Goal: Task Accomplishment & Management: Manage account settings

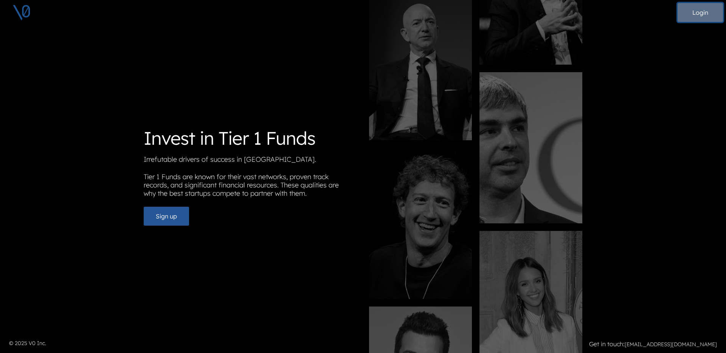
click at [695, 15] on button "Login" at bounding box center [699, 12] width 45 height 19
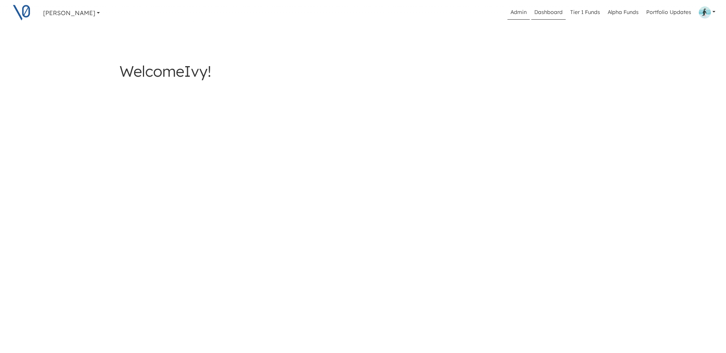
click at [515, 8] on link "Admin" at bounding box center [518, 12] width 22 height 14
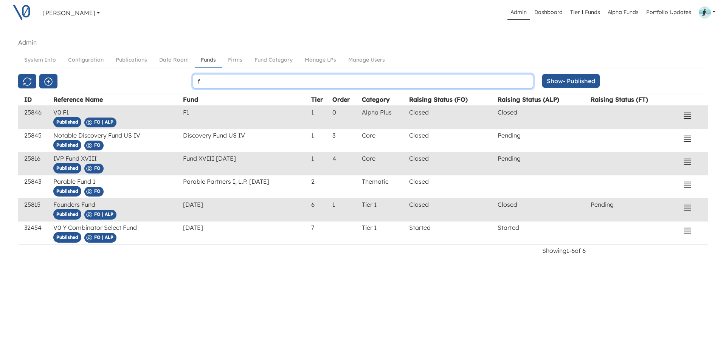
click at [288, 81] on input "f" at bounding box center [363, 81] width 340 height 14
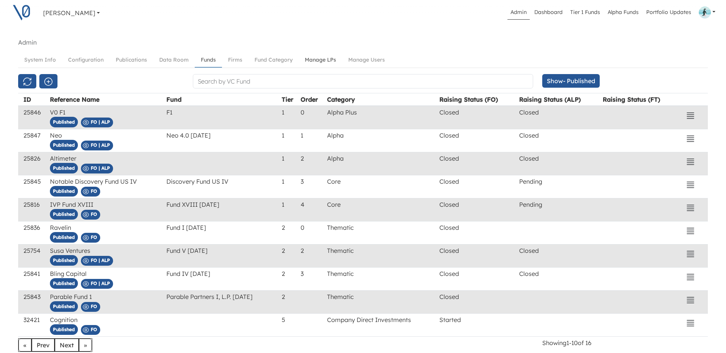
click at [325, 61] on link "Manage LPs" at bounding box center [320, 60] width 43 height 14
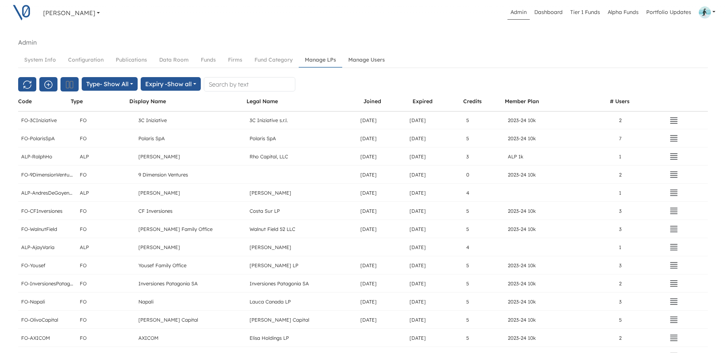
click at [370, 59] on link "Manage Users" at bounding box center [366, 60] width 49 height 14
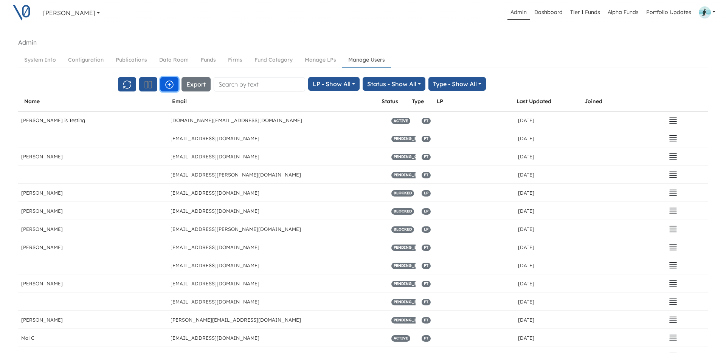
click at [172, 87] on icon "button" at bounding box center [170, 85] width 8 height 8
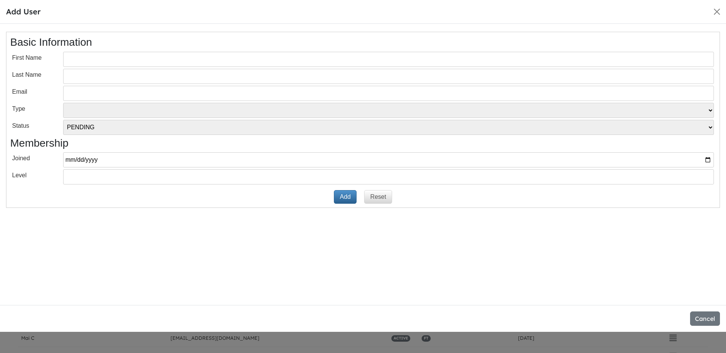
click at [127, 62] on input "text" at bounding box center [388, 59] width 651 height 15
paste input "Lucas Tort"
type input "Lucas Tort"
click at [95, 74] on input "text" at bounding box center [388, 76] width 651 height 15
paste input "Lucas Tort"
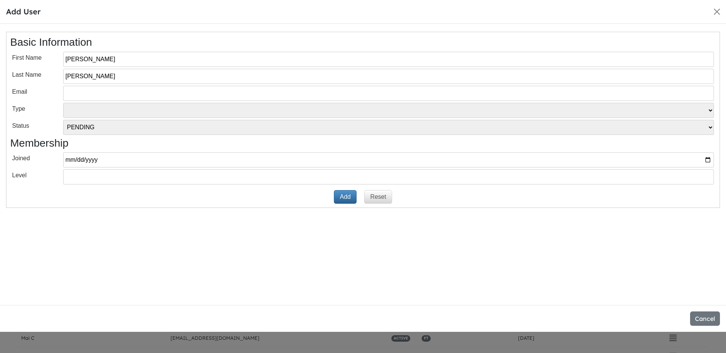
click at [80, 77] on input "Lucas Tort" at bounding box center [388, 76] width 651 height 15
type input "Tort"
click at [92, 59] on input "Lucas Tort" at bounding box center [388, 59] width 651 height 15
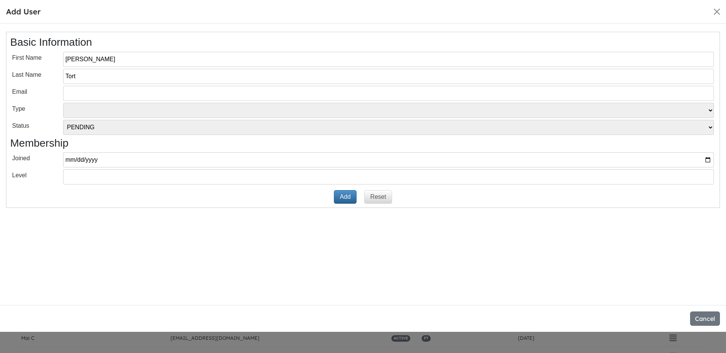
type input "[PERSON_NAME]"
click at [156, 95] on input "email" at bounding box center [388, 93] width 651 height 15
paste input "[PERSON_NAME][EMAIL_ADDRESS][DOMAIN_NAME]"
type input "[PERSON_NAME][EMAIL_ADDRESS][DOMAIN_NAME]"
click at [119, 113] on select "VT LP Free Tier" at bounding box center [388, 110] width 651 height 15
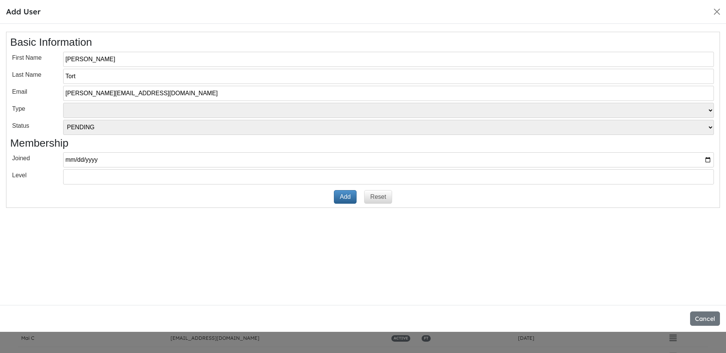
select select "LP"
click at [63, 103] on select "VT LP Free Tier" at bounding box center [388, 110] width 651 height 15
click at [346, 197] on button "Add" at bounding box center [345, 197] width 23 height 14
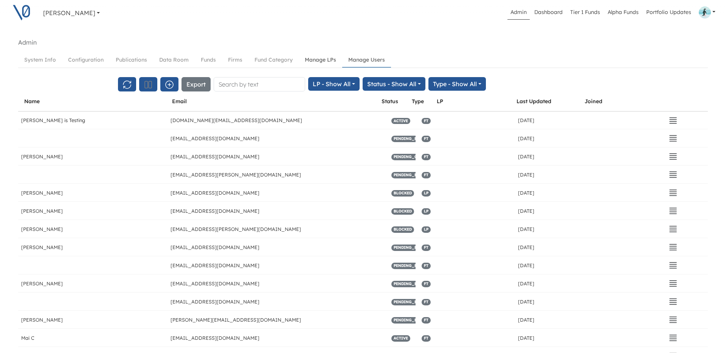
click at [321, 59] on link "Manage LPs" at bounding box center [320, 60] width 43 height 14
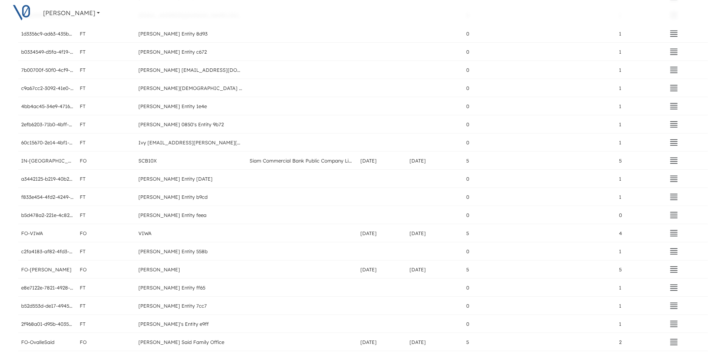
scroll to position [1178, 0]
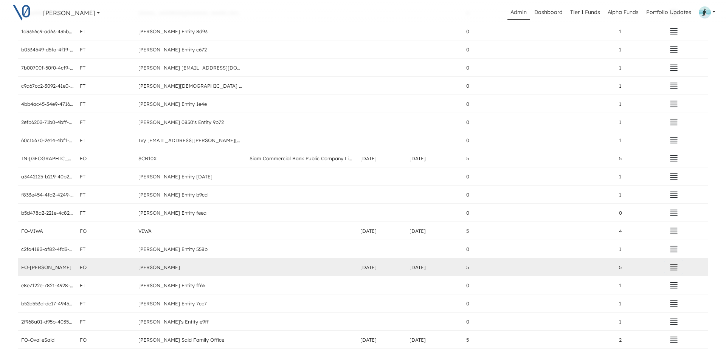
click at [669, 268] on icon "button" at bounding box center [673, 267] width 9 height 9
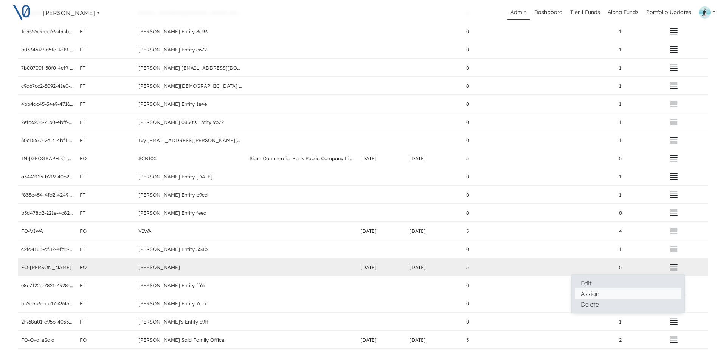
click at [597, 290] on button "Assign" at bounding box center [628, 293] width 107 height 11
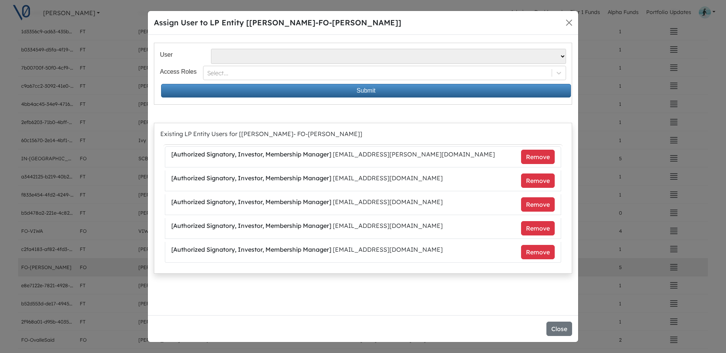
click at [261, 54] on select "[PERSON_NAME] - [EMAIL_ADDRESS][DOMAIN_NAME] [PERSON_NAME] Losa - [EMAIL_ADDRES…" at bounding box center [388, 56] width 355 height 15
select select "383"
click at [211, 49] on select "[PERSON_NAME] - [EMAIL_ADDRESS][DOMAIN_NAME] [PERSON_NAME] Losa - [EMAIL_ADDRES…" at bounding box center [388, 56] width 355 height 15
click at [245, 74] on div at bounding box center [378, 73] width 340 height 9
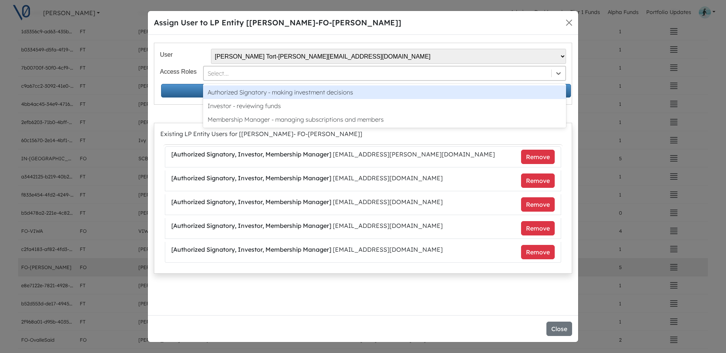
click at [246, 96] on div "Authorized Signatory - making investment decisions" at bounding box center [384, 92] width 363 height 14
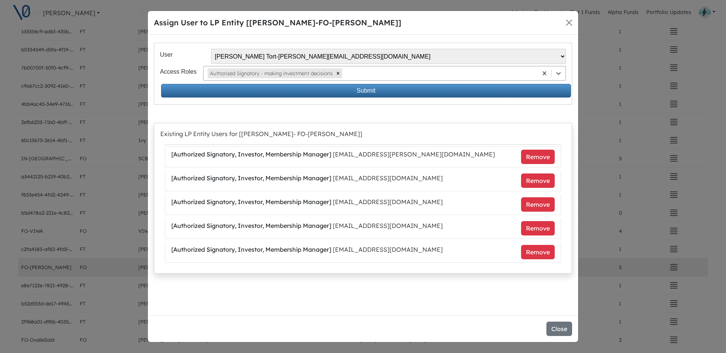
click at [378, 74] on div at bounding box center [439, 73] width 190 height 9
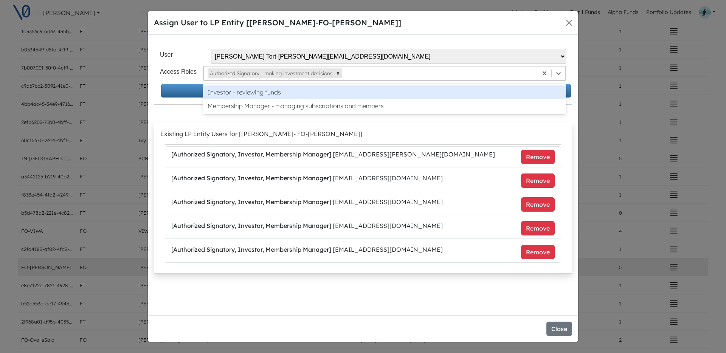
click at [375, 90] on div "Investor - reviewing funds" at bounding box center [384, 92] width 363 height 14
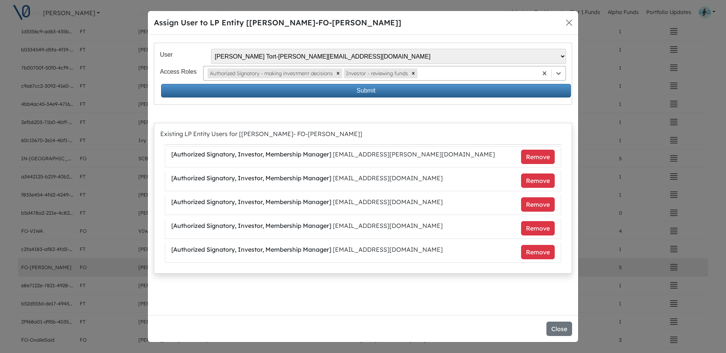
click at [439, 75] on div at bounding box center [476, 73] width 115 height 9
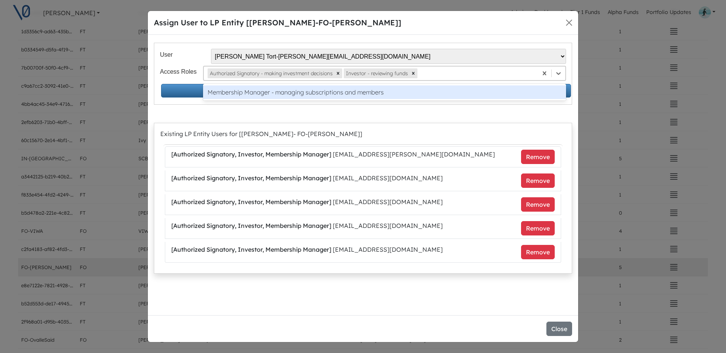
click at [435, 90] on div "Membership Manager - managing subscriptions and members" at bounding box center [384, 92] width 363 height 14
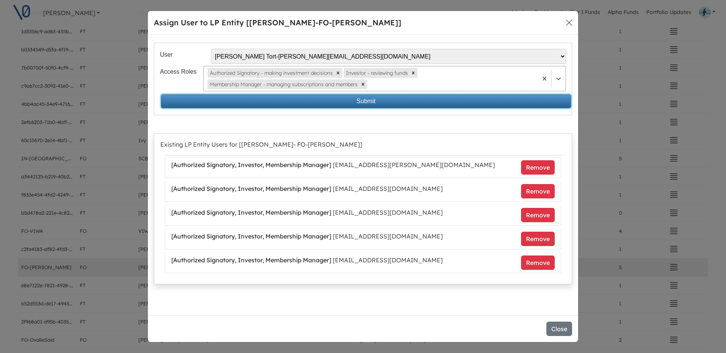
click at [362, 103] on button "Submit" at bounding box center [366, 102] width 410 height 14
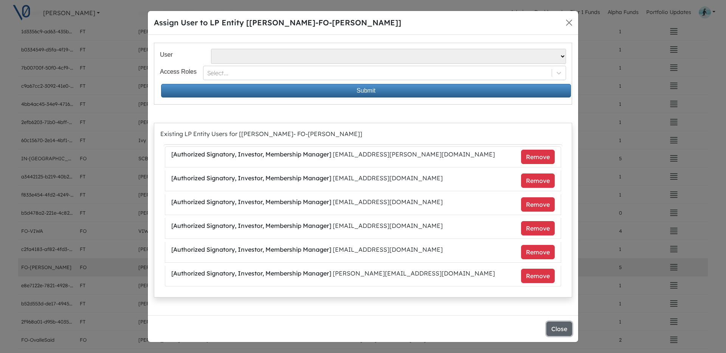
click at [558, 328] on button "Close" at bounding box center [559, 329] width 26 height 14
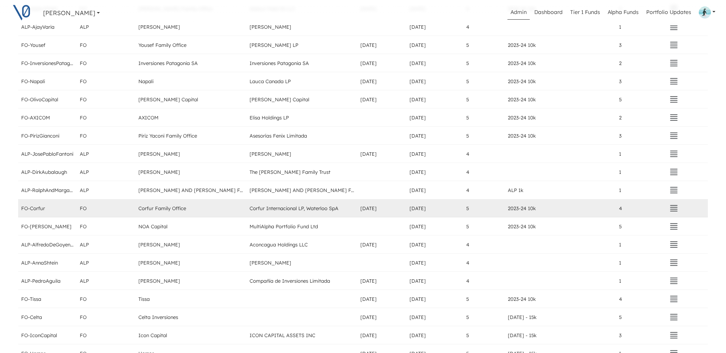
scroll to position [0, 0]
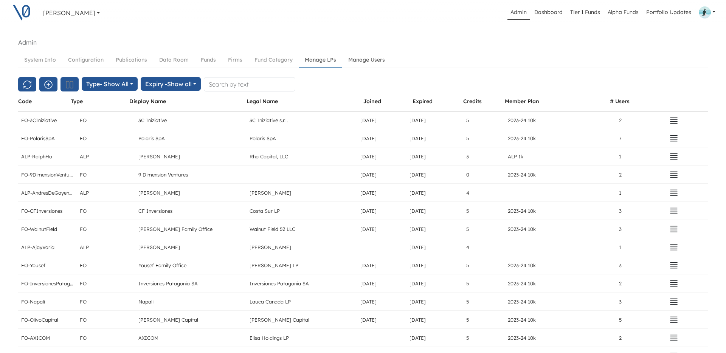
click at [363, 61] on link "Manage Users" at bounding box center [366, 60] width 49 height 14
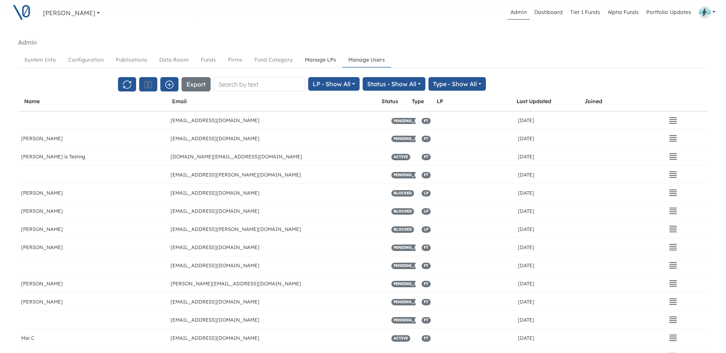
click at [321, 61] on link "Manage LPs" at bounding box center [320, 60] width 43 height 14
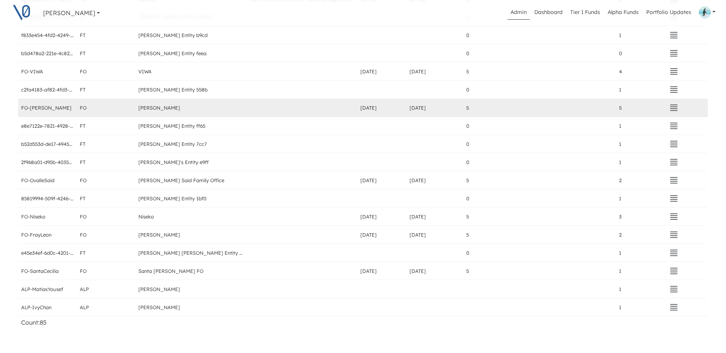
scroll to position [1314, 0]
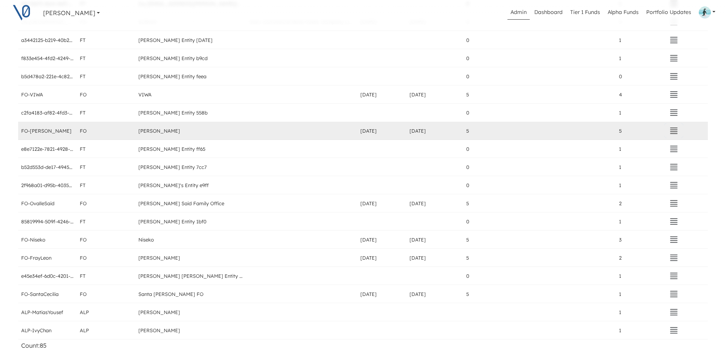
click at [670, 132] on icon "button" at bounding box center [673, 131] width 7 height 6
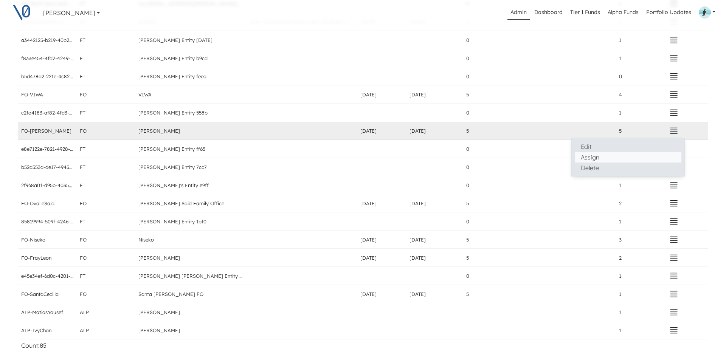
click at [586, 158] on button "Assign" at bounding box center [628, 157] width 107 height 11
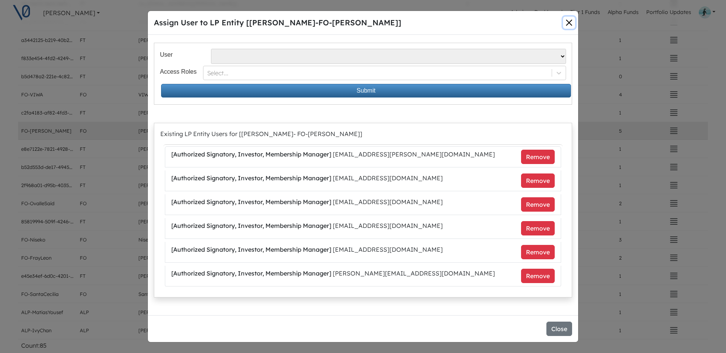
click at [569, 21] on button "Close" at bounding box center [569, 23] width 12 height 12
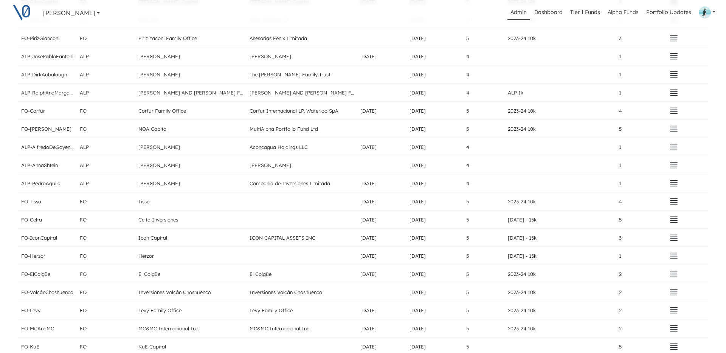
scroll to position [0, 0]
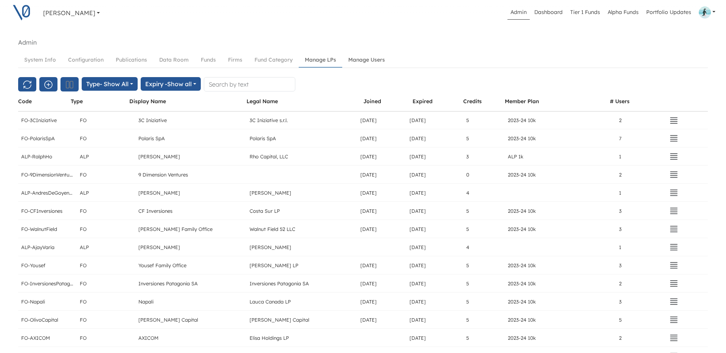
click at [367, 59] on link "Manage Users" at bounding box center [366, 60] width 49 height 14
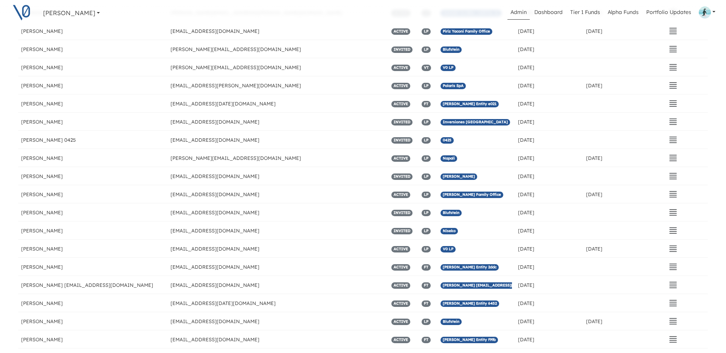
scroll to position [2648, 0]
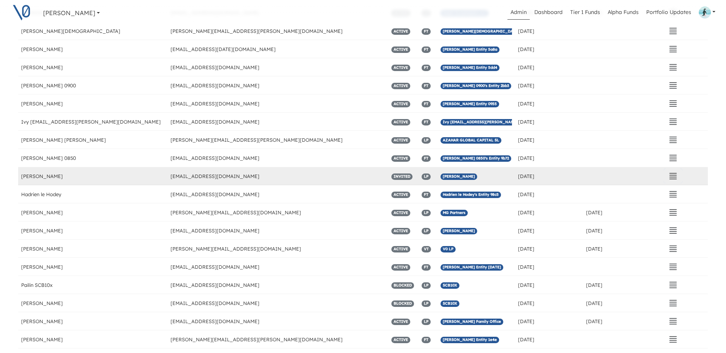
click at [668, 178] on icon "button" at bounding box center [672, 176] width 9 height 9
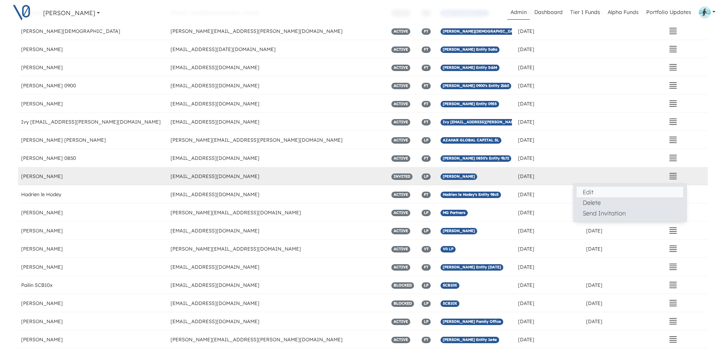
click at [576, 191] on button "Edit" at bounding box center [629, 192] width 107 height 11
select select "LP"
select select "INVITED"
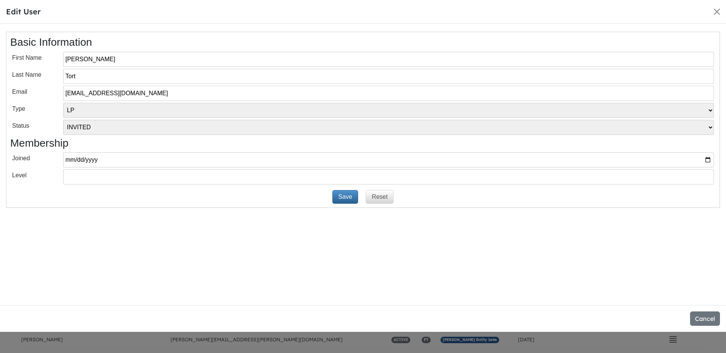
click at [178, 94] on input "[EMAIL_ADDRESS][DOMAIN_NAME]" at bounding box center [388, 93] width 651 height 15
paste input "[PERSON_NAME][EMAIL_ADDRESS][DOMAIN_NAME]"
type input "[PERSON_NAME][EMAIL_ADDRESS][DOMAIN_NAME]"
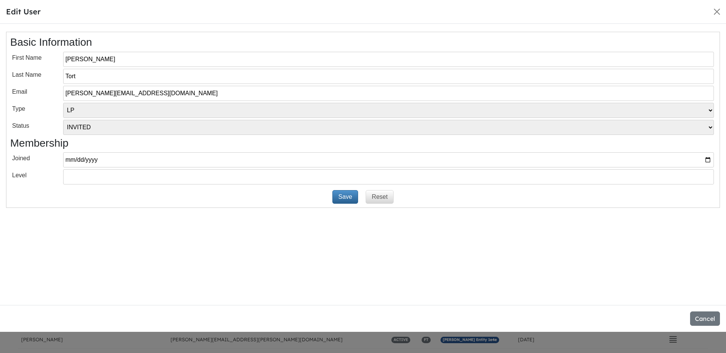
click at [311, 127] on select "[PERSON_NAME] INVITED ACTIVE BLOCKED" at bounding box center [388, 127] width 651 height 15
select select "PENDING"
click at [63, 120] on select "[PERSON_NAME] INVITED ACTIVE BLOCKED" at bounding box center [388, 127] width 651 height 15
click at [344, 198] on button "Save" at bounding box center [345, 197] width 26 height 14
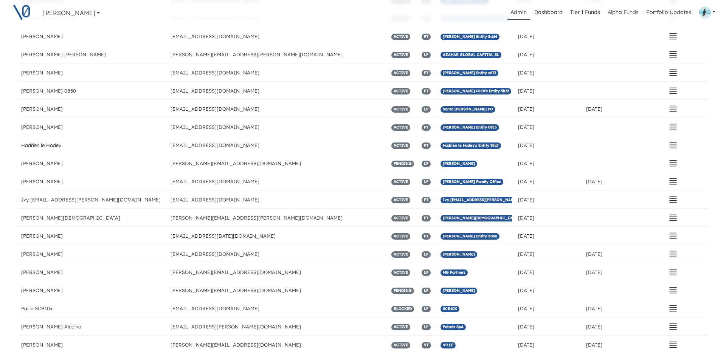
scroll to position [2607, 0]
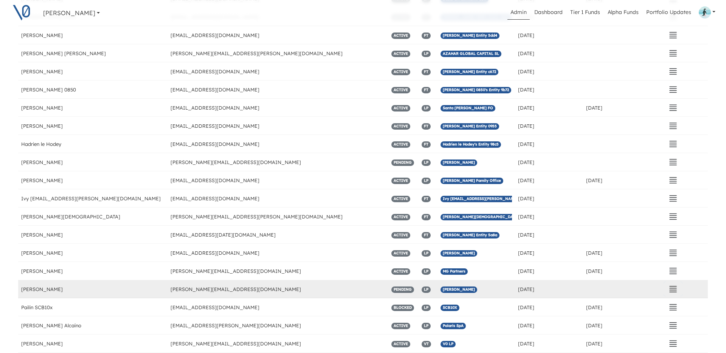
click at [668, 290] on icon "button" at bounding box center [672, 289] width 9 height 9
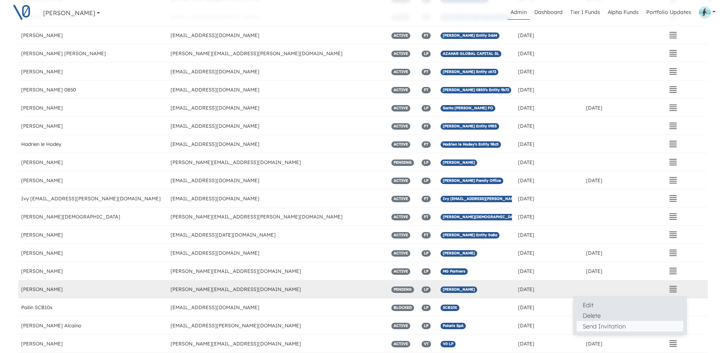
click at [592, 326] on button "Send Invitation" at bounding box center [629, 326] width 107 height 11
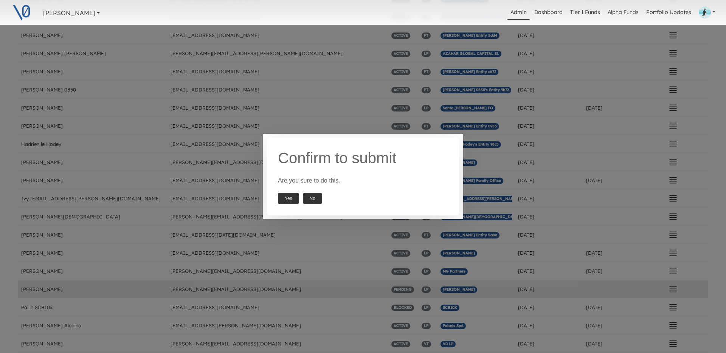
click at [289, 198] on button "Yes" at bounding box center [288, 198] width 21 height 11
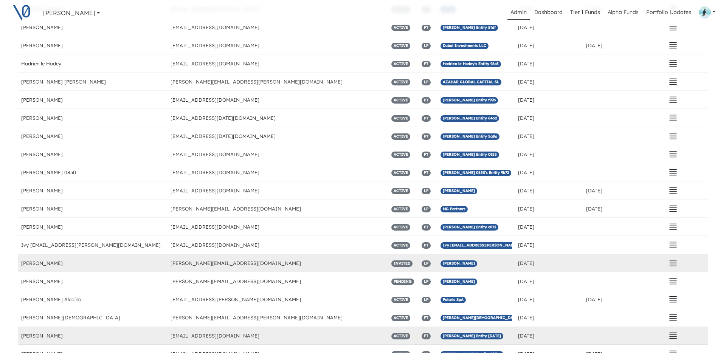
scroll to position [2583, 0]
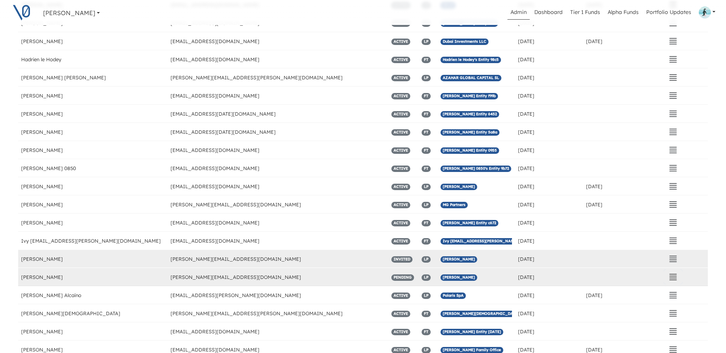
click at [668, 281] on icon "button" at bounding box center [672, 277] width 9 height 9
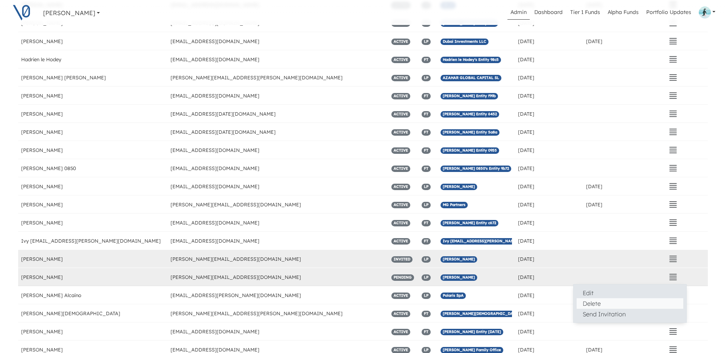
click at [593, 304] on button "Delete" at bounding box center [629, 303] width 107 height 11
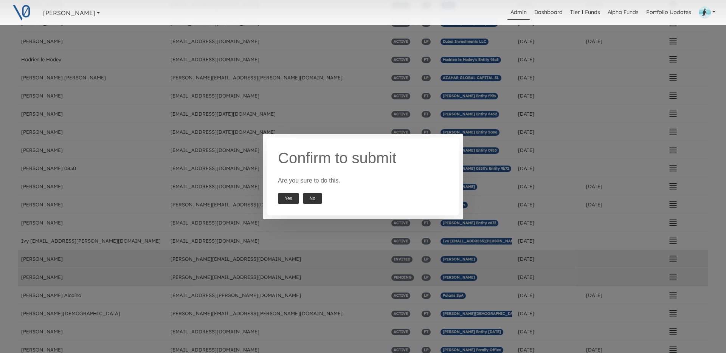
click at [290, 199] on button "Yes" at bounding box center [288, 198] width 21 height 11
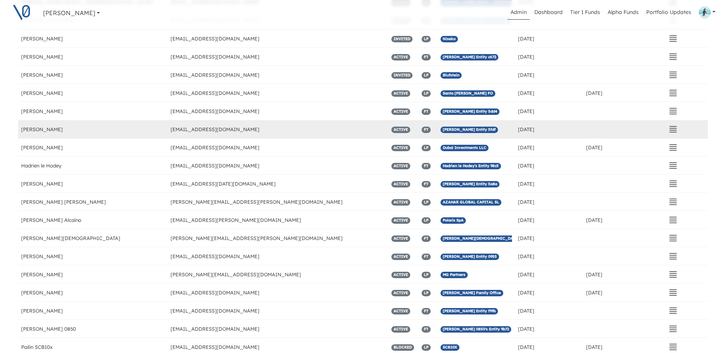
scroll to position [2567, 0]
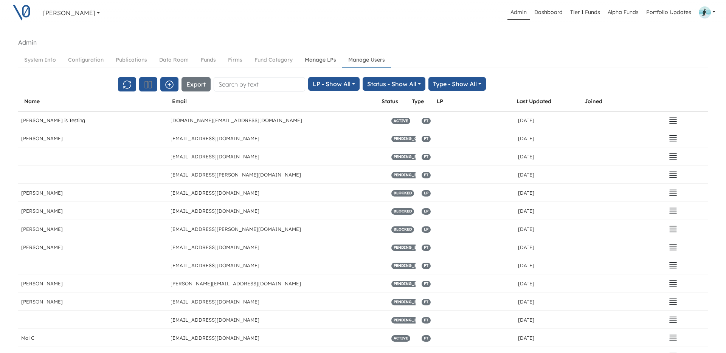
click at [319, 61] on link "Manage LPs" at bounding box center [320, 60] width 43 height 14
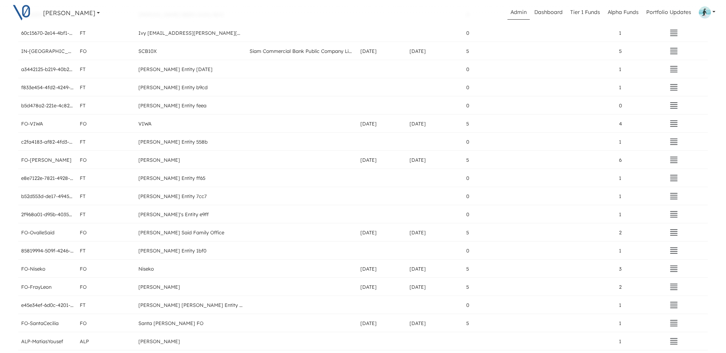
scroll to position [1385, 0]
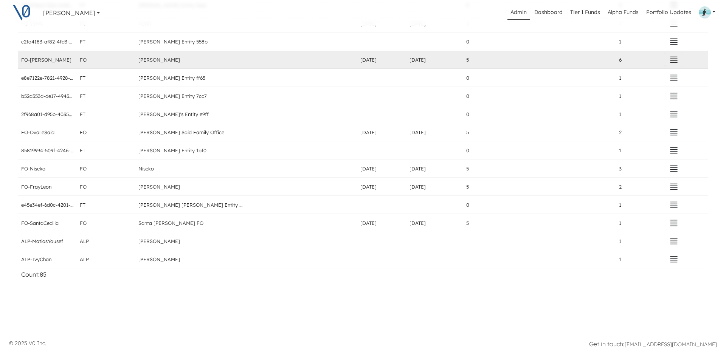
click at [669, 64] on icon "button" at bounding box center [673, 59] width 9 height 9
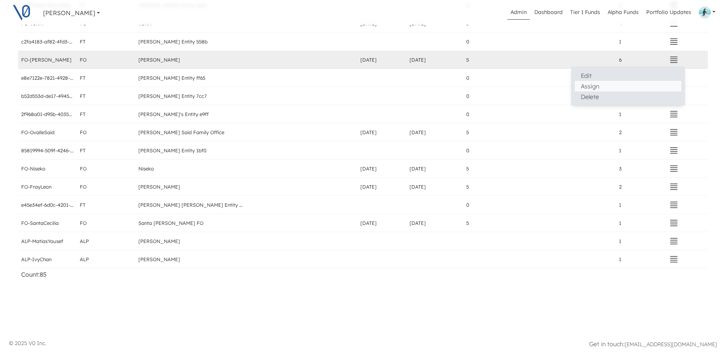
click at [606, 85] on button "Assign" at bounding box center [628, 86] width 107 height 11
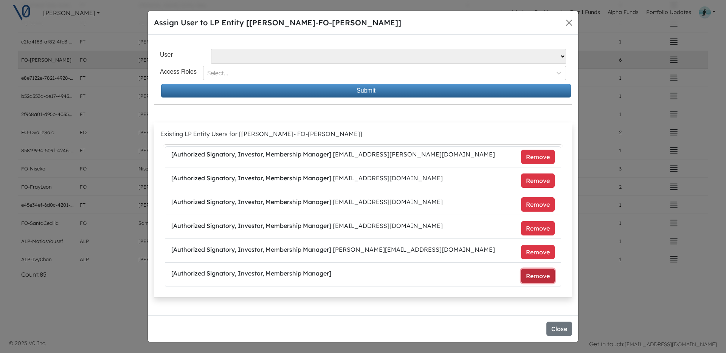
click at [530, 277] on button "Remove" at bounding box center [538, 276] width 34 height 14
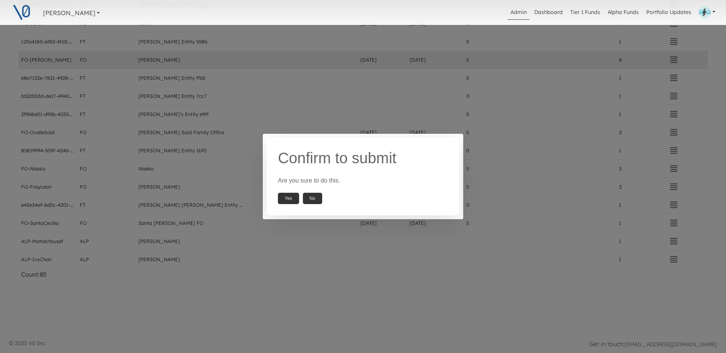
click at [288, 198] on button "Yes" at bounding box center [288, 198] width 21 height 11
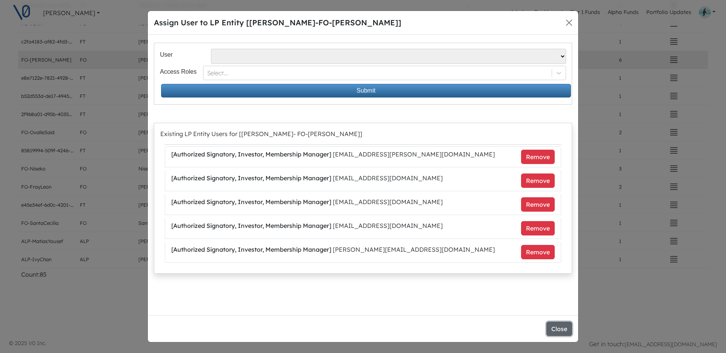
click at [555, 331] on button "Close" at bounding box center [559, 329] width 26 height 14
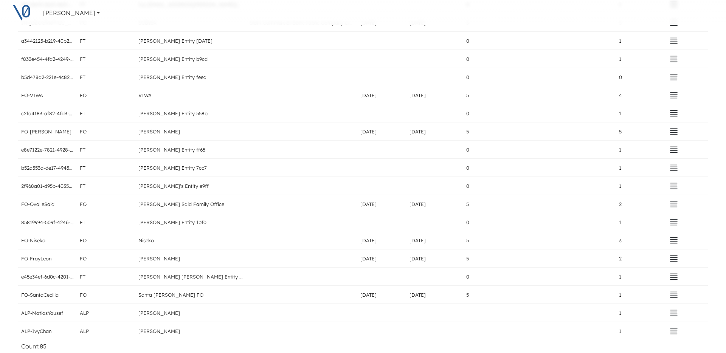
scroll to position [1145, 0]
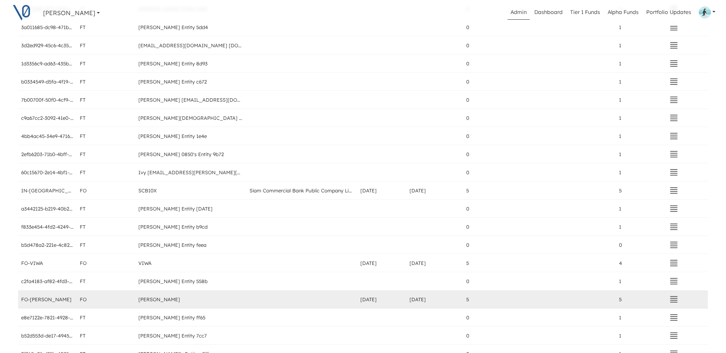
click at [295, 302] on div at bounding box center [301, 299] width 111 height 18
